Goal: Task Accomplishment & Management: Manage account settings

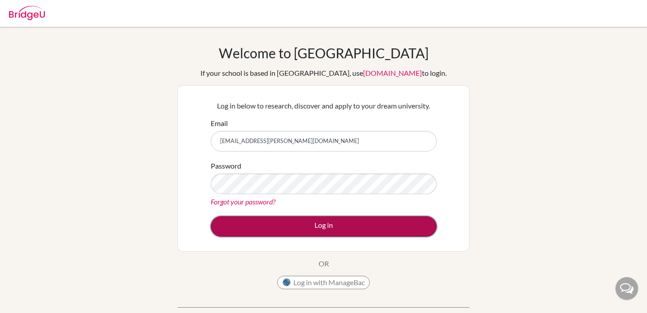
click at [274, 229] on button "Log in" at bounding box center [324, 226] width 226 height 21
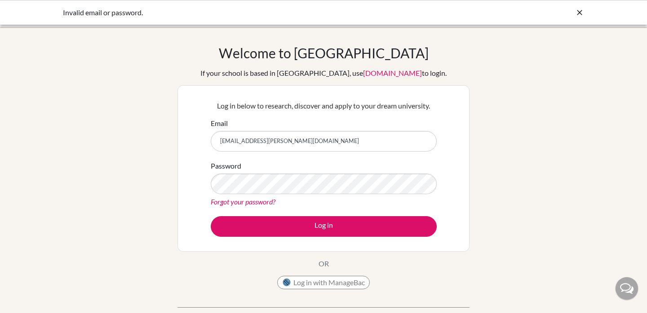
click at [255, 141] on input "[EMAIL_ADDRESS][PERSON_NAME][DOMAIN_NAME]" at bounding box center [324, 141] width 226 height 21
type input "[EMAIL_ADDRESS][DOMAIN_NAME]"
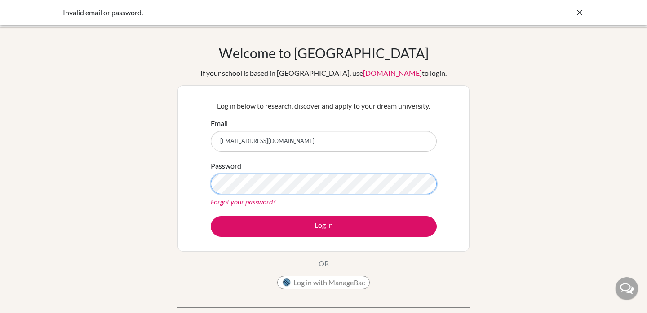
click at [211, 216] on button "Log in" at bounding box center [324, 226] width 226 height 21
